Goal: Use online tool/utility: Utilize a website feature to perform a specific function

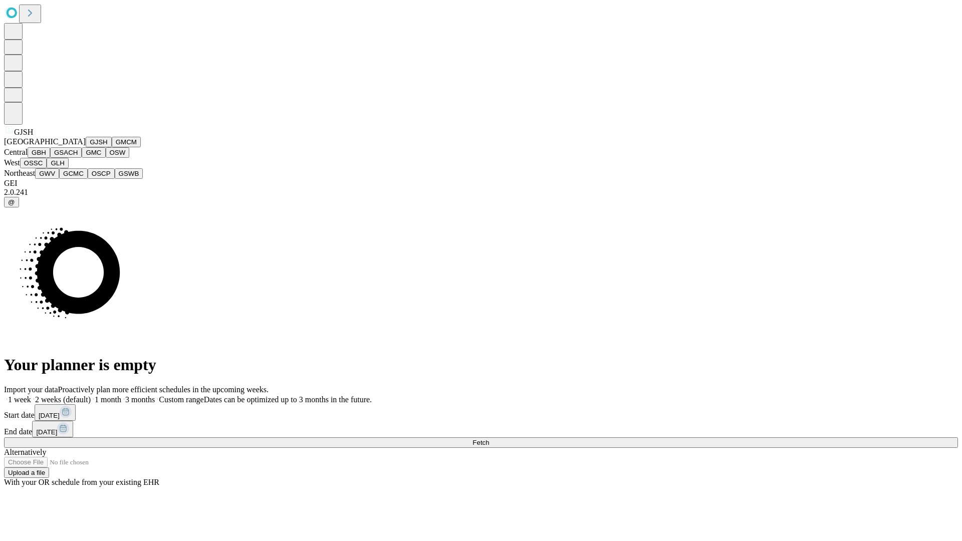
click at [86, 147] on button "GJSH" at bounding box center [99, 142] width 26 height 11
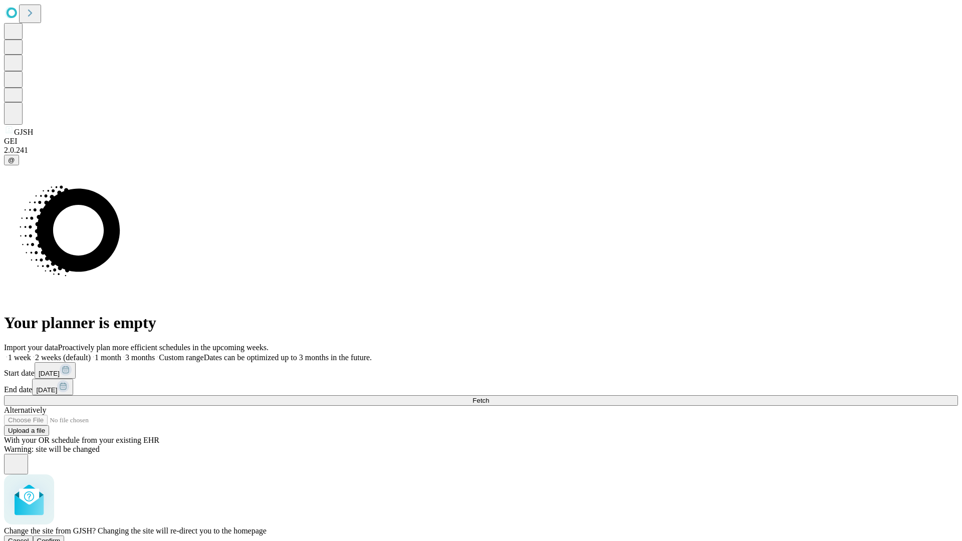
click at [61, 537] on span "Confirm" at bounding box center [49, 541] width 24 height 8
click at [121, 353] on label "1 month" at bounding box center [106, 357] width 31 height 9
click at [489, 397] on span "Fetch" at bounding box center [480, 401] width 17 height 8
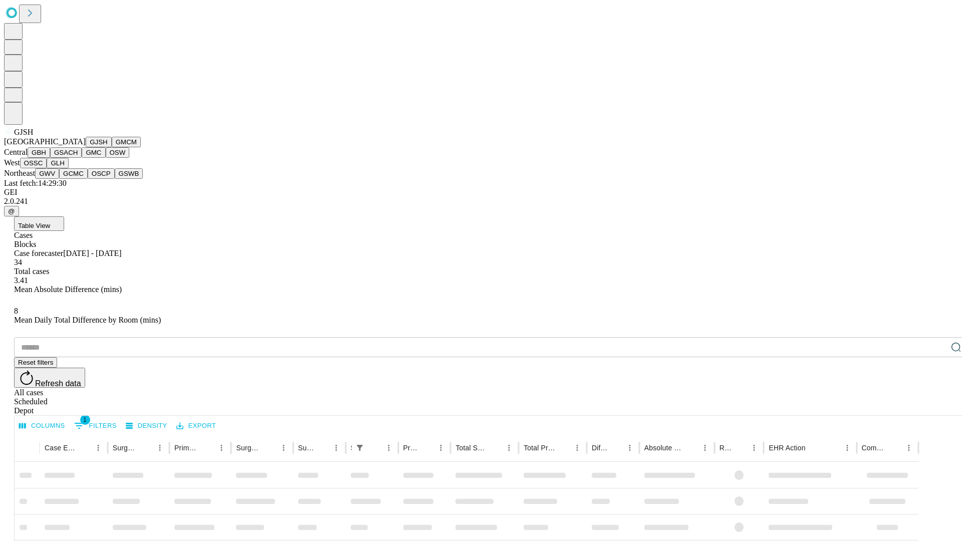
click at [112, 147] on button "GMCM" at bounding box center [126, 142] width 29 height 11
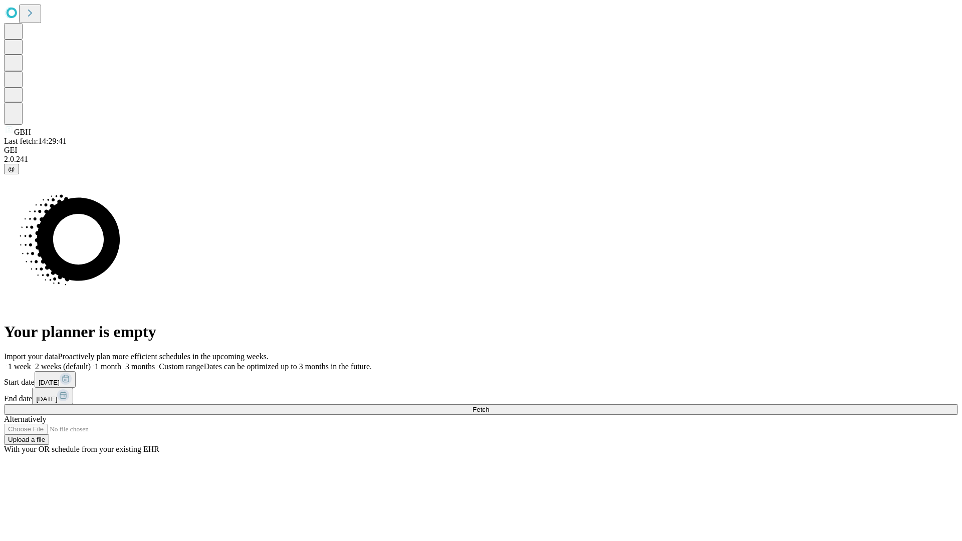
click at [121, 362] on label "1 month" at bounding box center [106, 366] width 31 height 9
click at [489, 406] on span "Fetch" at bounding box center [480, 410] width 17 height 8
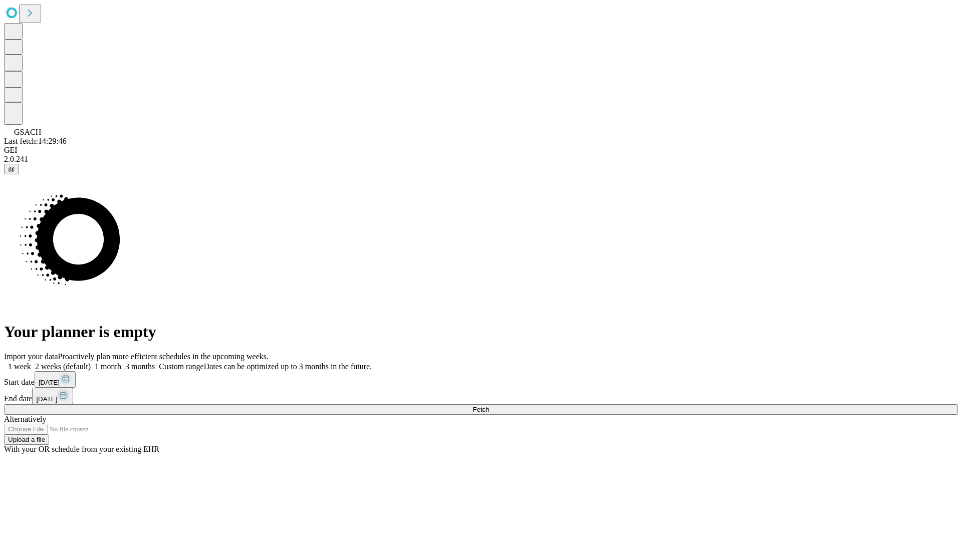
click at [121, 362] on label "1 month" at bounding box center [106, 366] width 31 height 9
click at [489, 406] on span "Fetch" at bounding box center [480, 410] width 17 height 8
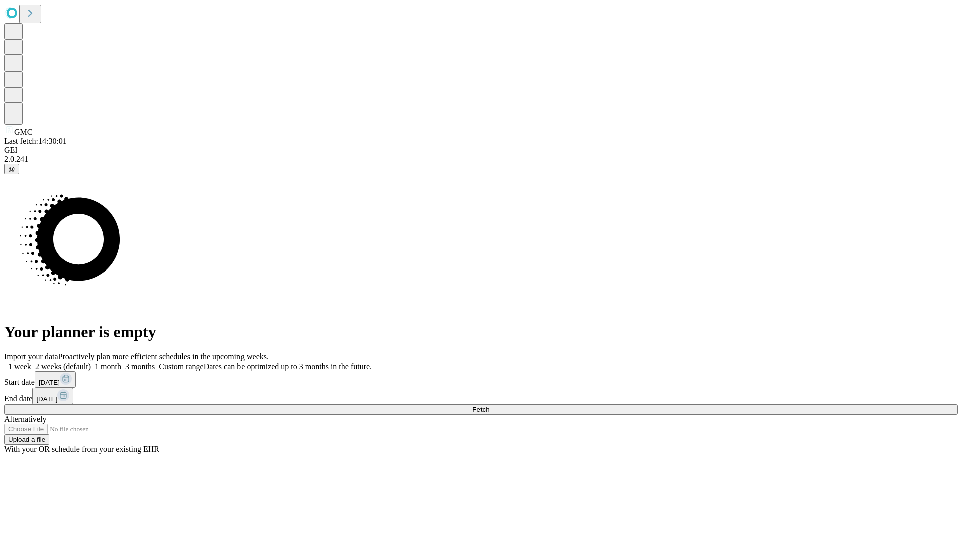
click at [121, 362] on label "1 month" at bounding box center [106, 366] width 31 height 9
click at [489, 406] on span "Fetch" at bounding box center [480, 410] width 17 height 8
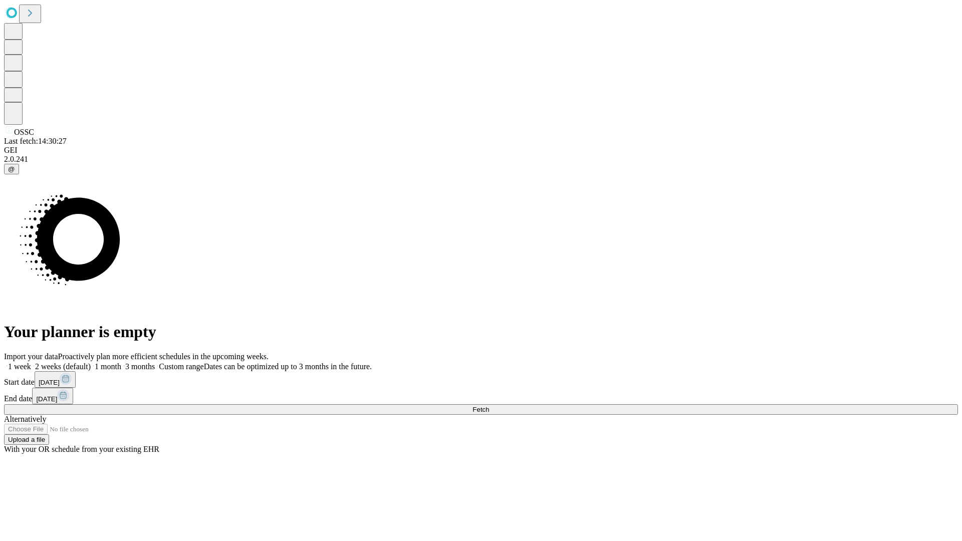
click at [121, 362] on label "1 month" at bounding box center [106, 366] width 31 height 9
click at [489, 406] on span "Fetch" at bounding box center [480, 410] width 17 height 8
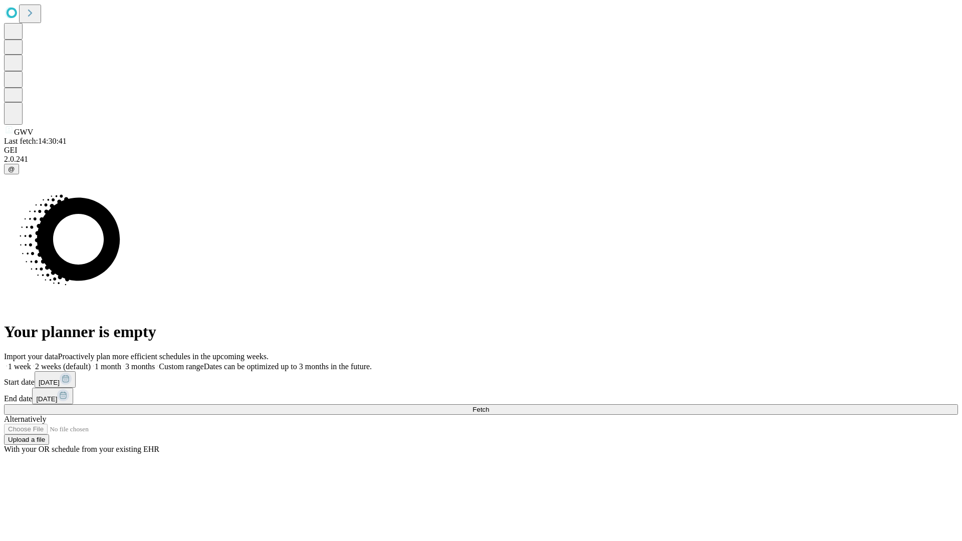
click at [121, 362] on label "1 month" at bounding box center [106, 366] width 31 height 9
click at [489, 406] on span "Fetch" at bounding box center [480, 410] width 17 height 8
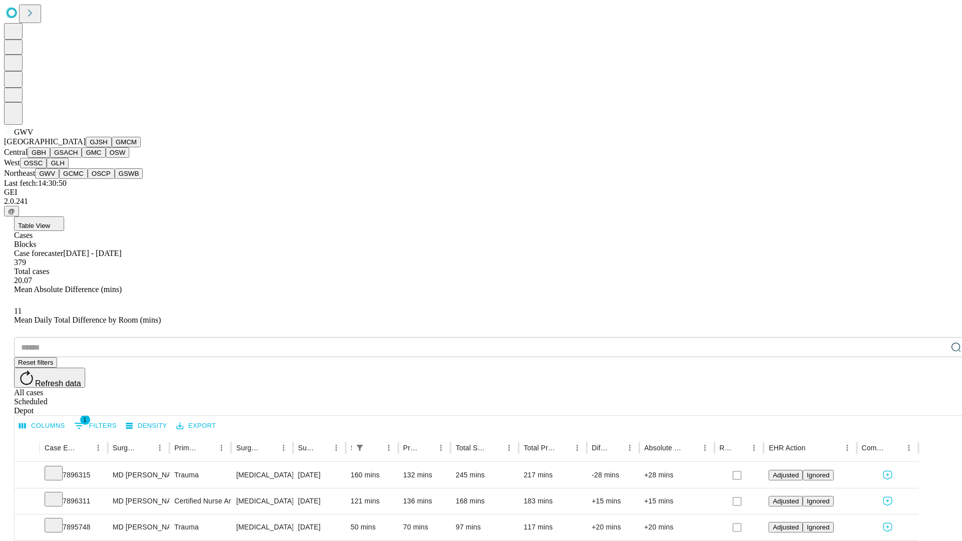
click at [78, 179] on button "GCMC" at bounding box center [73, 173] width 29 height 11
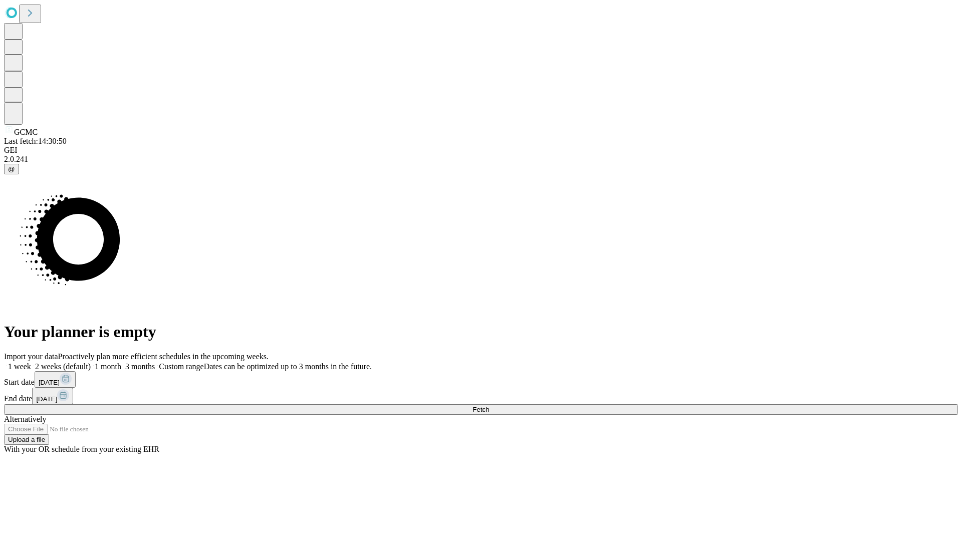
click at [121, 362] on label "1 month" at bounding box center [106, 366] width 31 height 9
click at [489, 406] on span "Fetch" at bounding box center [480, 410] width 17 height 8
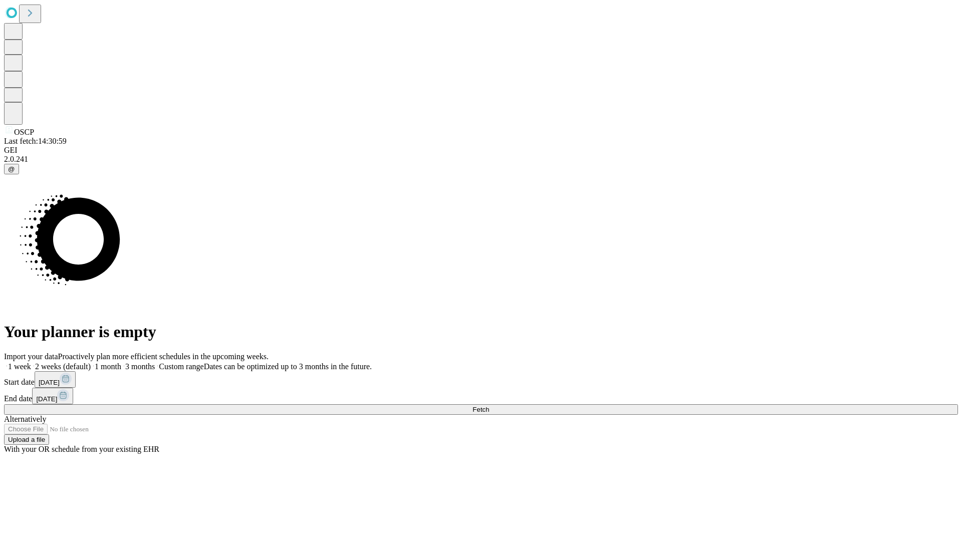
click at [121, 362] on label "1 month" at bounding box center [106, 366] width 31 height 9
click at [489, 406] on span "Fetch" at bounding box center [480, 410] width 17 height 8
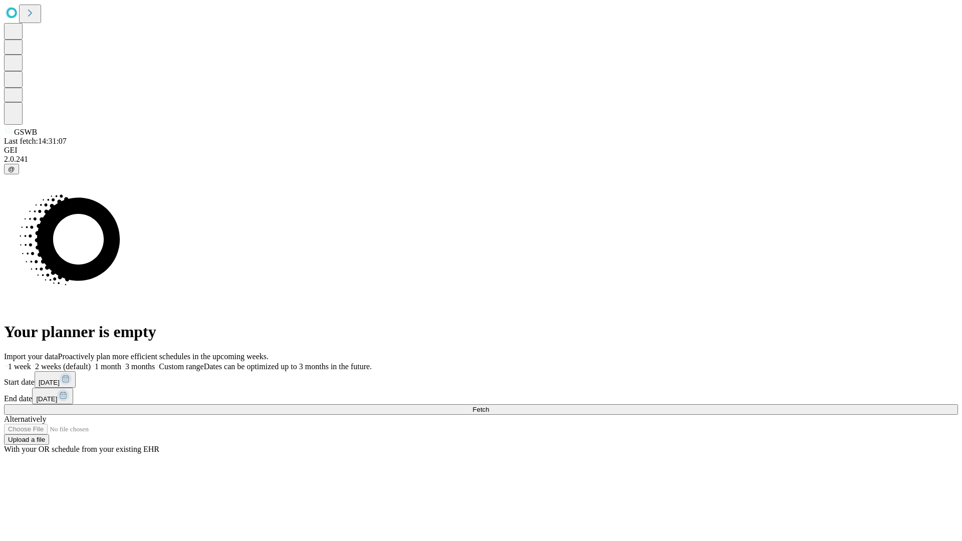
click at [121, 362] on label "1 month" at bounding box center [106, 366] width 31 height 9
click at [489, 406] on span "Fetch" at bounding box center [480, 410] width 17 height 8
